Goal: Task Accomplishment & Management: Manage account settings

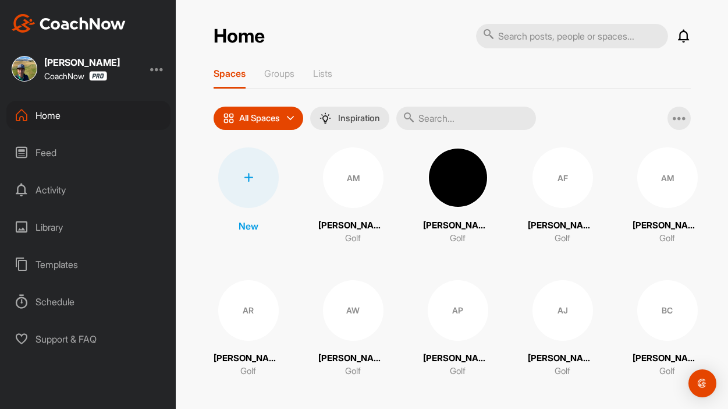
click at [678, 24] on div "Notifications Invitations Today KH Kate H. posted an image : " Saturday’s card …" at bounding box center [583, 36] width 215 height 26
click at [687, 38] on icon at bounding box center [684, 36] width 14 height 14
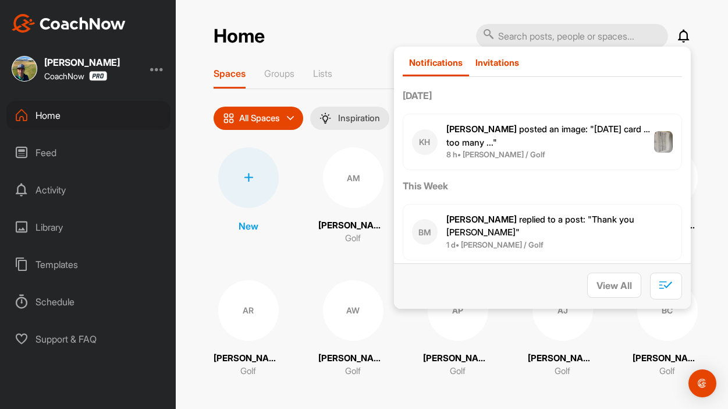
click at [484, 61] on p "Invitations" at bounding box center [498, 62] width 44 height 11
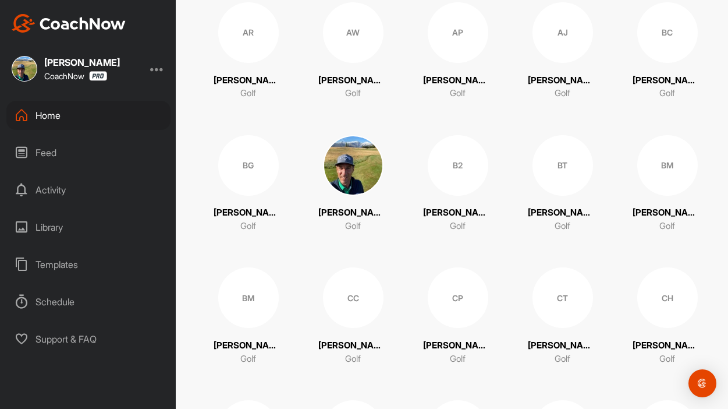
scroll to position [283, 0]
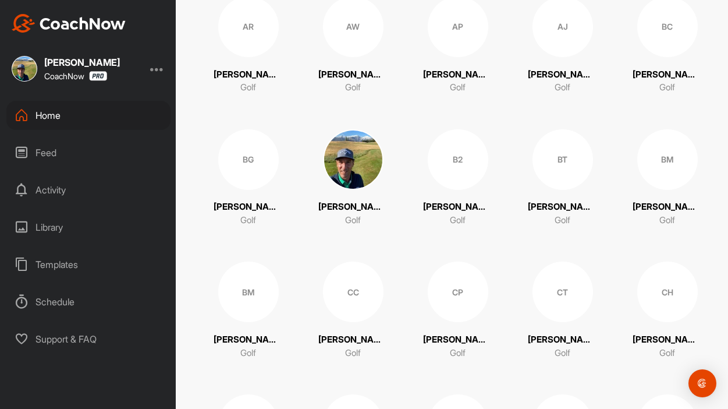
click at [662, 148] on div "BM" at bounding box center [667, 159] width 61 height 61
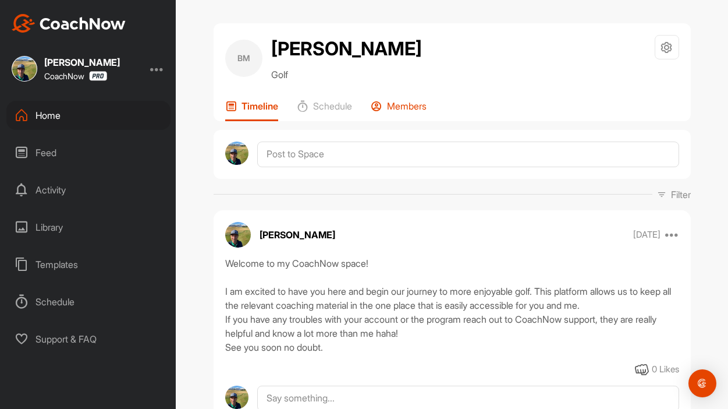
click at [413, 101] on p "Members" at bounding box center [407, 106] width 40 height 12
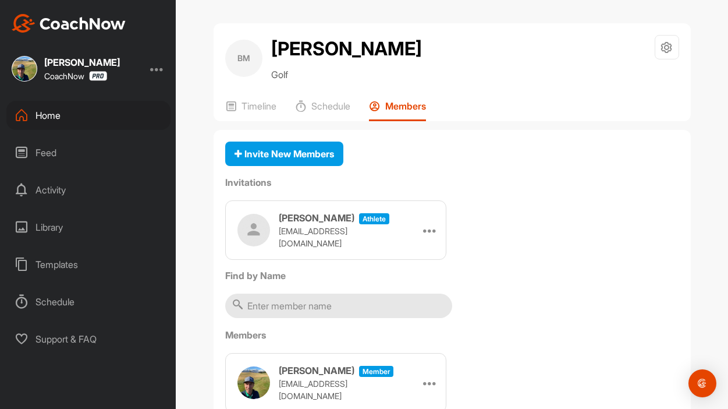
scroll to position [42, 0]
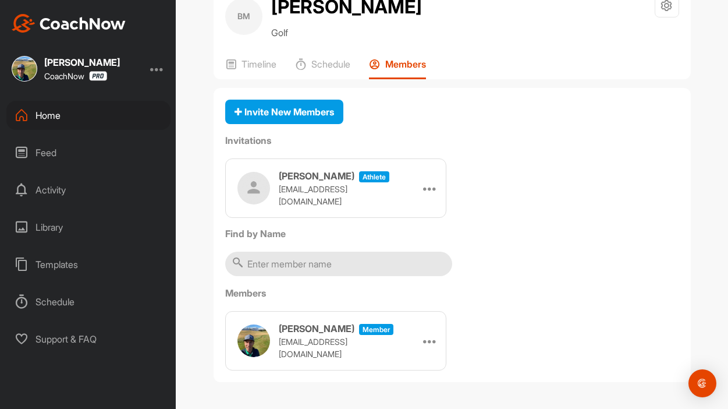
click at [153, 70] on div at bounding box center [157, 69] width 14 height 14
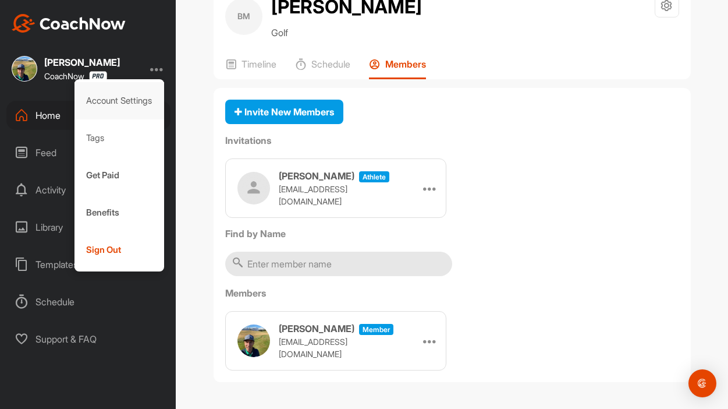
click at [148, 107] on div "Account Settings" at bounding box center [120, 100] width 90 height 37
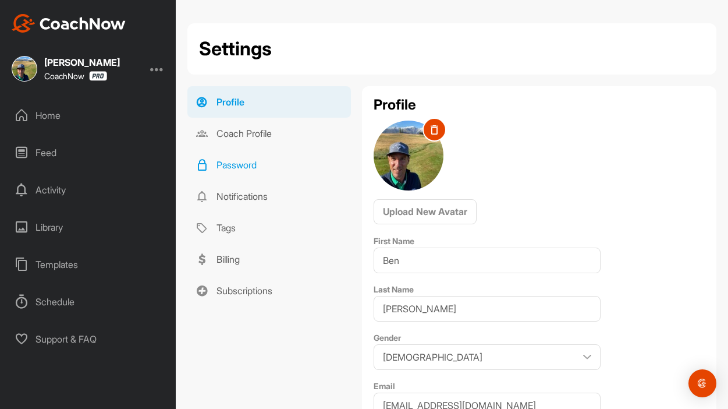
click at [234, 165] on link "Password" at bounding box center [269, 164] width 164 height 31
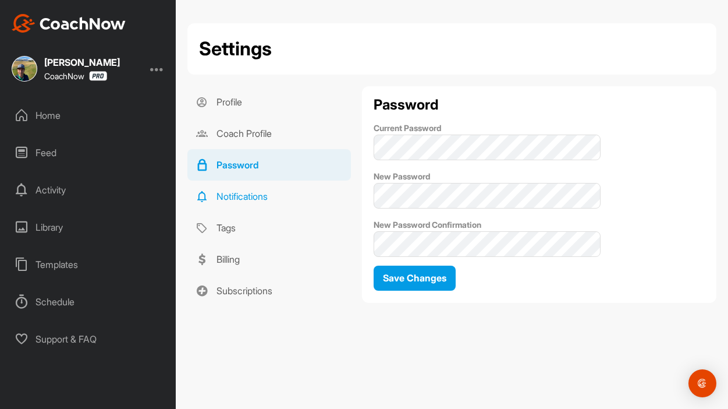
click at [236, 204] on link "Notifications" at bounding box center [269, 195] width 164 height 31
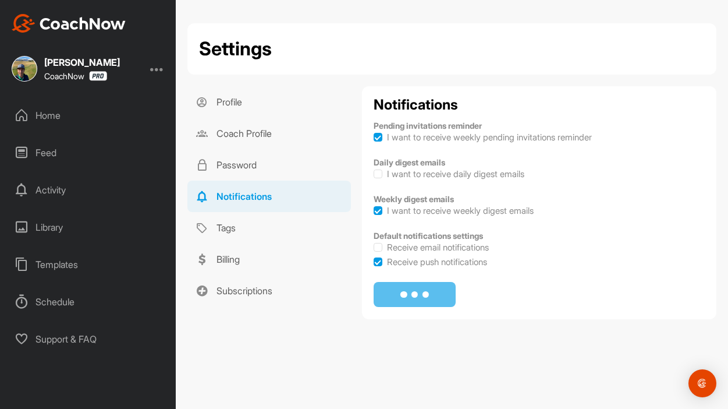
checkbox input "true"
click at [377, 139] on label at bounding box center [378, 137] width 9 height 9
click at [374, 133] on input "I want to receive weekly pending invitations reminder" at bounding box center [374, 133] width 1 height 1
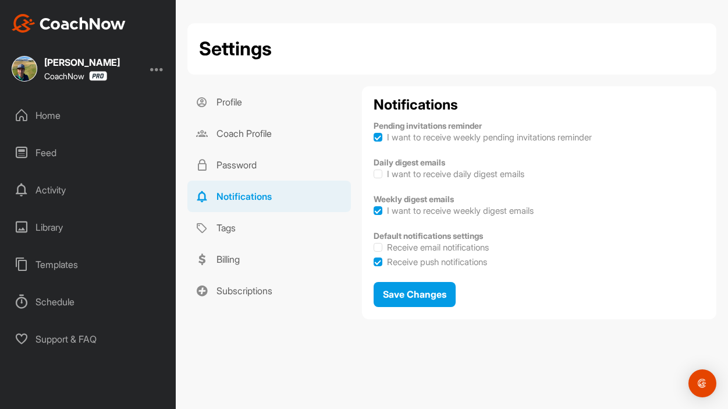
checkbox input "false"
click at [158, 72] on div at bounding box center [157, 69] width 14 height 14
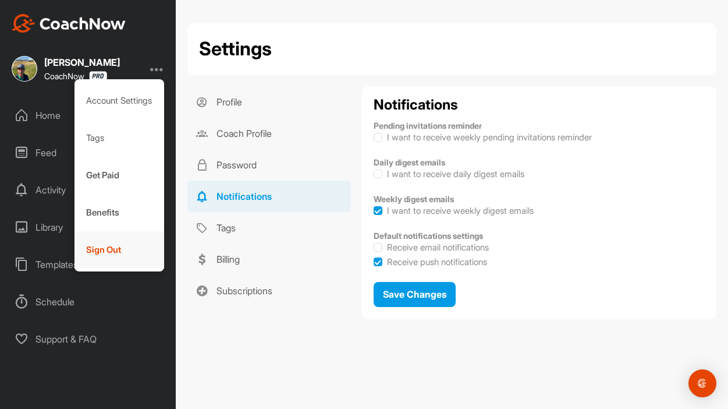
click at [109, 251] on div "Sign Out" at bounding box center [120, 249] width 90 height 37
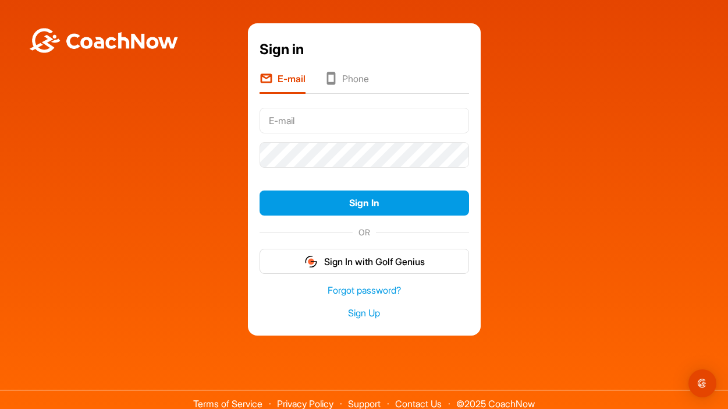
type input "alovely@coachnow.io"
